Goal: Use online tool/utility: Utilize a website feature to perform a specific function

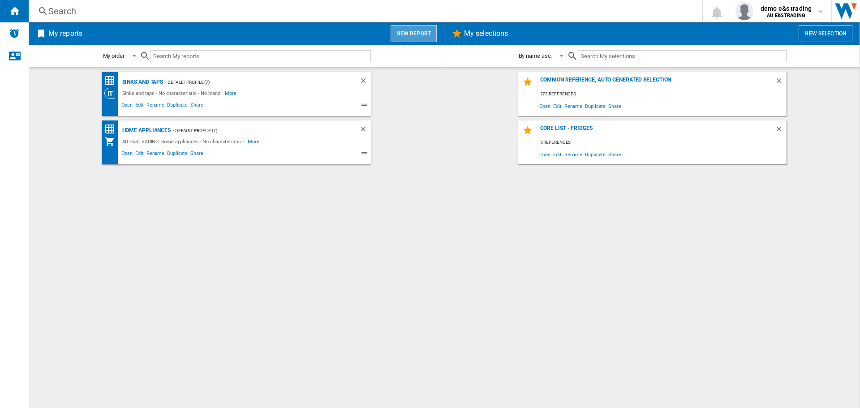
click at [423, 28] on button "New report" at bounding box center [413, 33] width 46 height 17
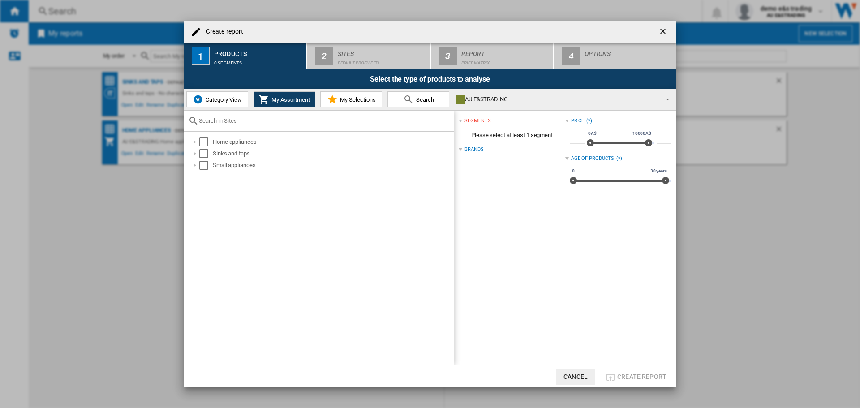
click at [224, 98] on span "Category View" at bounding box center [222, 99] width 39 height 7
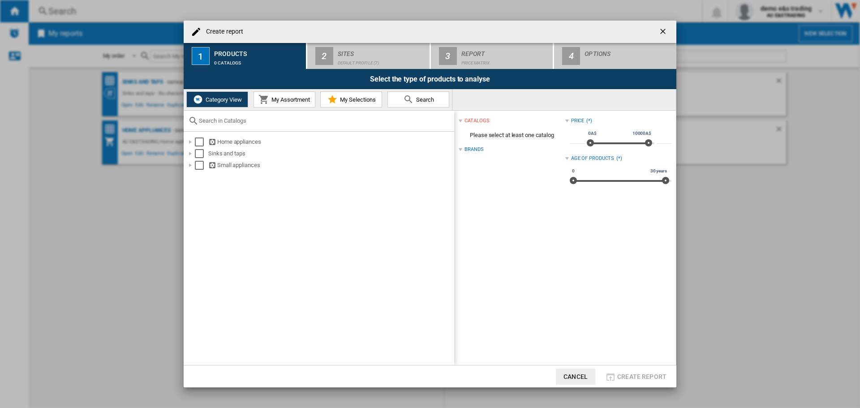
click at [667, 28] on ng-md-icon "getI18NText('BUTTONS.CLOSE_DIALOG')" at bounding box center [663, 32] width 11 height 11
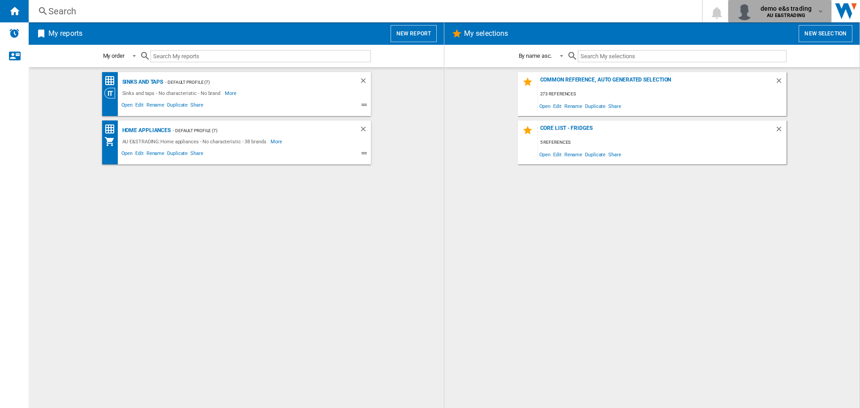
click at [821, 12] on md-icon "button" at bounding box center [820, 11] width 7 height 7
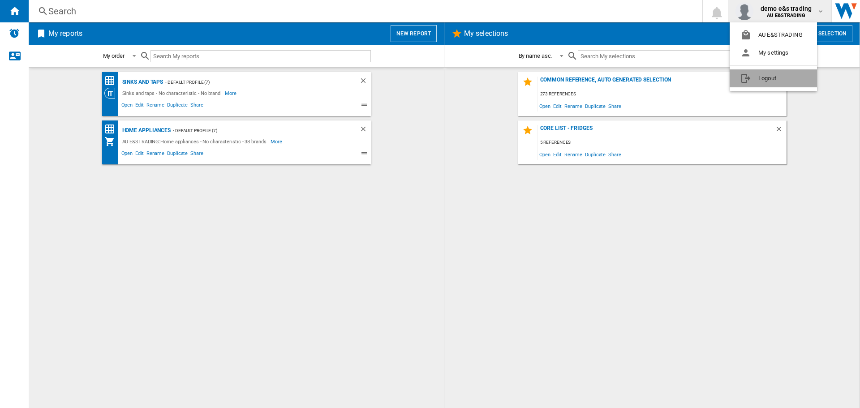
click at [757, 76] on button "Logout" at bounding box center [772, 78] width 87 height 18
